Goal: Information Seeking & Learning: Find specific fact

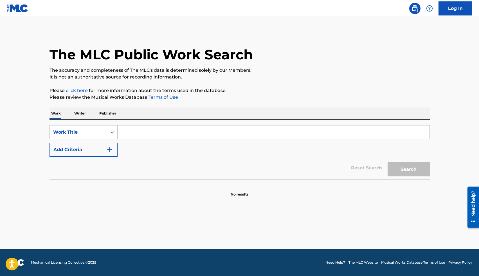
click at [123, 131] on input "Search Form" at bounding box center [274, 133] width 312 height 14
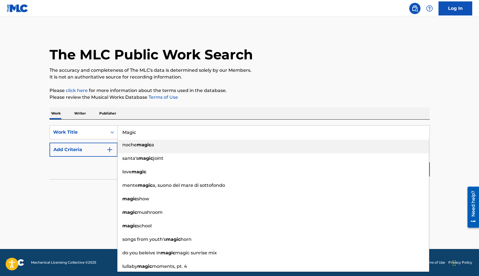
type input "Magic"
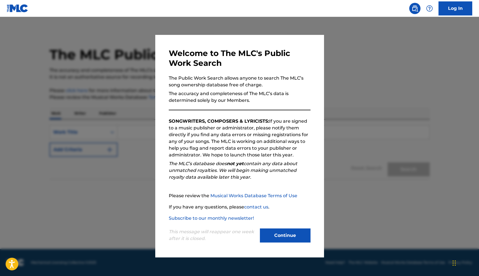
click at [290, 236] on button "Continue" at bounding box center [285, 236] width 51 height 14
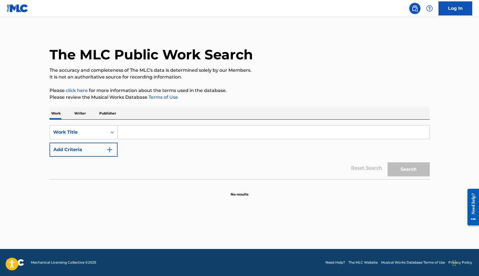
click at [134, 132] on input "Search Form" at bounding box center [274, 133] width 312 height 14
paste input "https://portal.themlc.com/search#work"
click at [135, 132] on input "https://portal.themlc.com/search#work" at bounding box center [274, 133] width 312 height 14
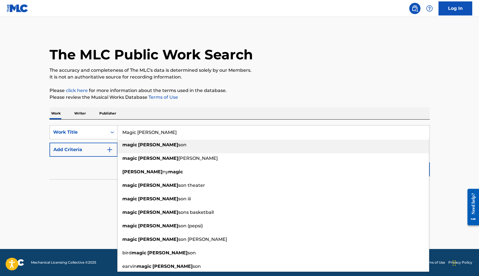
click at [138, 141] on div "magic john son" at bounding box center [274, 145] width 312 height 10
type input "magic johnson"
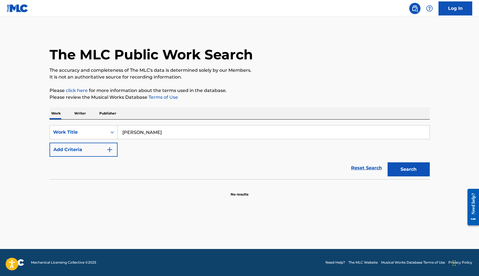
click at [98, 144] on button "Add Criteria" at bounding box center [84, 150] width 68 height 14
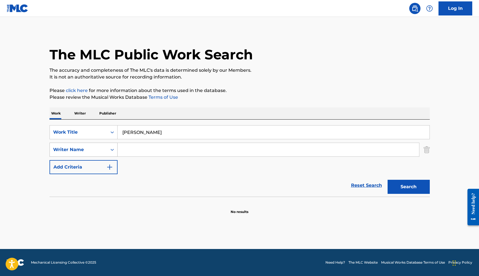
click at [114, 151] on icon "Search Form" at bounding box center [112, 150] width 6 height 6
click at [94, 167] on div "Writer IPI" at bounding box center [84, 164] width 68 height 14
click at [93, 155] on div "Writer IPI" at bounding box center [84, 150] width 68 height 14
click at [98, 165] on div "Writer Name" at bounding box center [84, 164] width 68 height 14
click at [190, 143] on input "Search Form" at bounding box center [269, 150] width 302 height 14
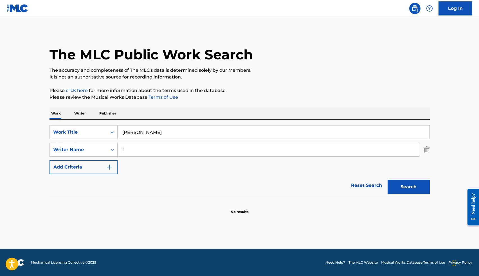
paste input "an O'Neill Smith"
click at [397, 180] on button "Search" at bounding box center [409, 187] width 42 height 14
drag, startPoint x: 145, startPoint y: 151, endPoint x: 130, endPoint y: 151, distance: 15.2
click at [130, 151] on input "Ian O'Neill Smith" at bounding box center [269, 150] width 302 height 14
type input "Ian Smith"
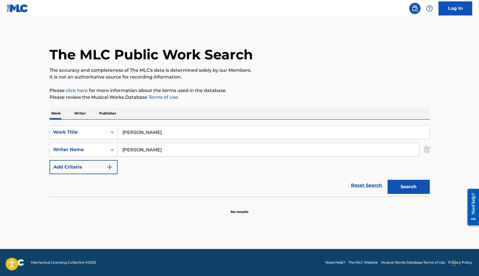
click at [388, 180] on button "Search" at bounding box center [409, 187] width 42 height 14
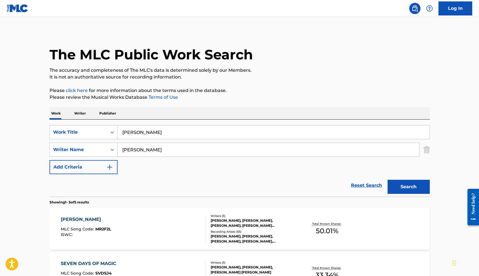
click at [142, 220] on div "MAGIC JOHNSON MLC Song Code : MR2F2L ISWC :" at bounding box center [133, 228] width 145 height 25
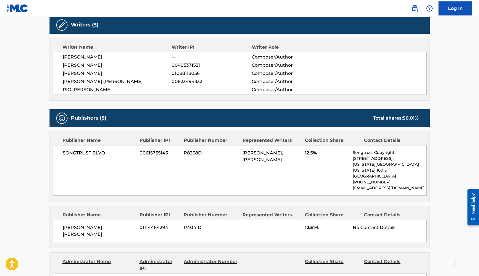
scroll to position [168, 0]
